Goal: Task Accomplishment & Management: Use online tool/utility

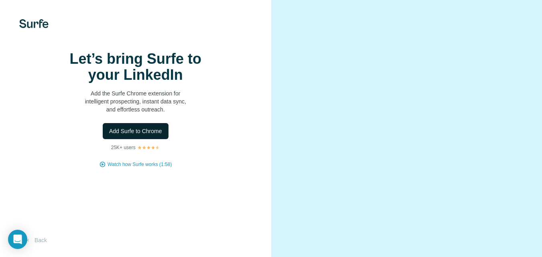
click at [152, 135] on span "Add Surfe to Chrome" at bounding box center [135, 131] width 53 height 8
